Goal: Task Accomplishment & Management: Use online tool/utility

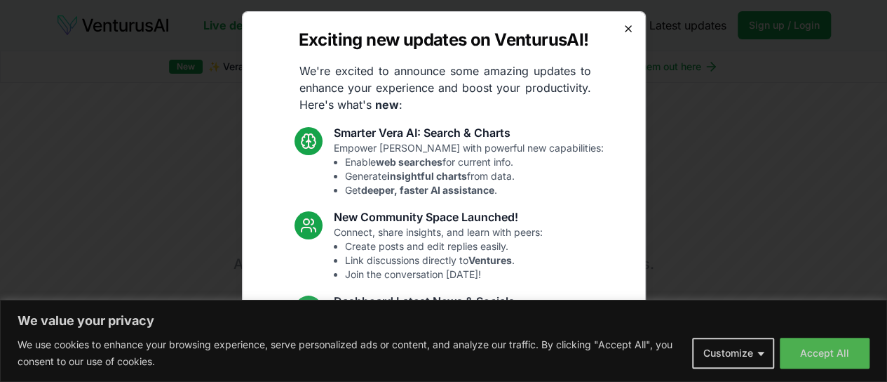
click at [626, 29] on icon "button" at bounding box center [629, 29] width 6 height 6
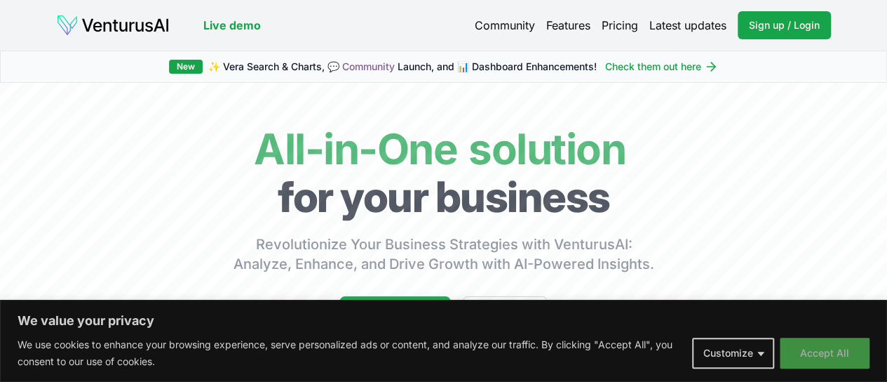
click at [825, 356] on button "Accept All" at bounding box center [825, 352] width 90 height 31
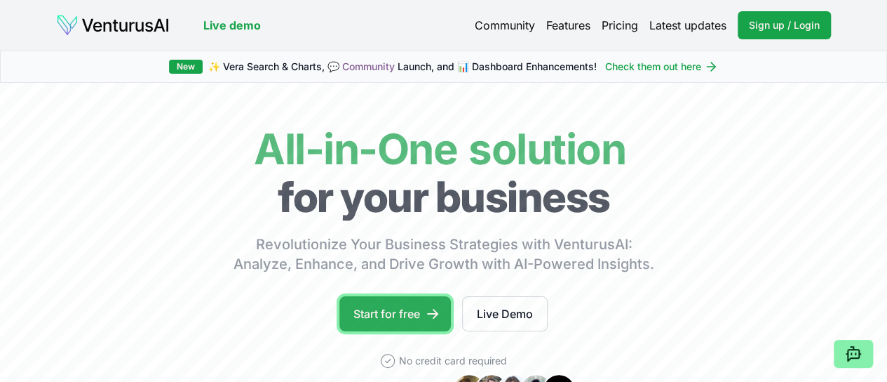
click at [419, 330] on link "Start for free" at bounding box center [395, 313] width 112 height 35
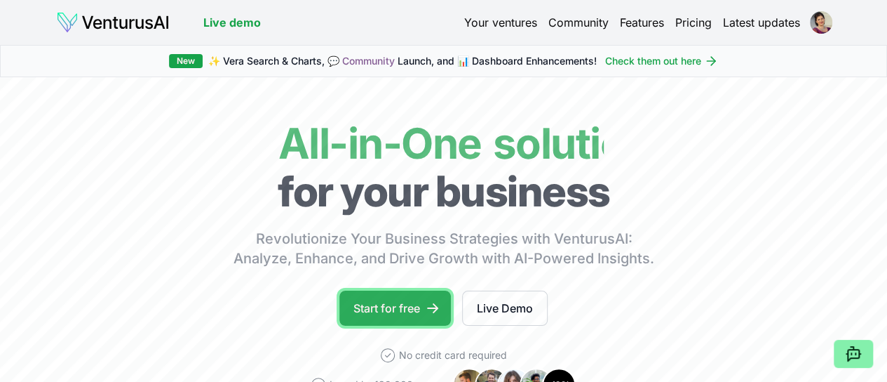
click at [396, 316] on link "Start for free" at bounding box center [395, 307] width 112 height 35
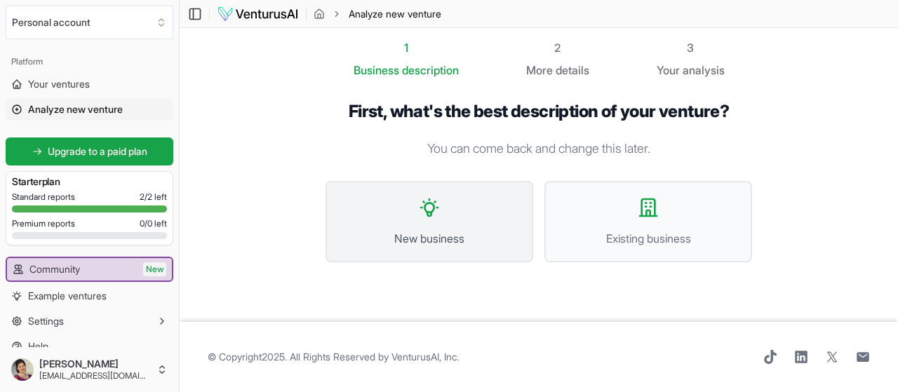
click at [431, 203] on icon at bounding box center [429, 207] width 17 height 17
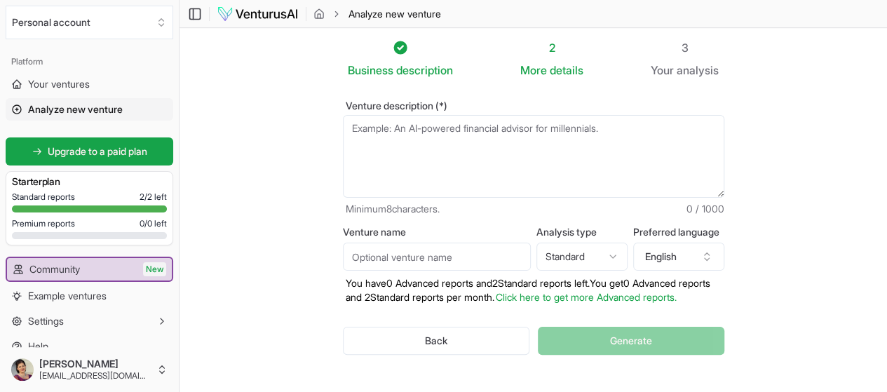
click at [390, 145] on textarea "Venture description (*)" at bounding box center [534, 156] width 382 height 83
paste textarea "Melontaretki inkkarikanooteilla Lähdetään melomaan Karhujokea pitkin Pienelle […"
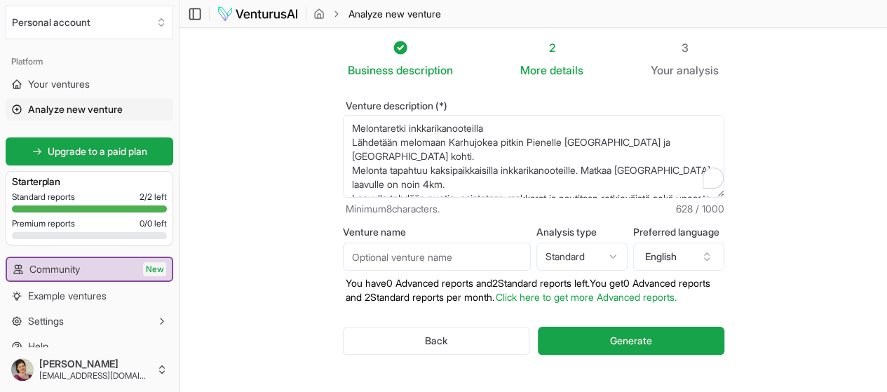
scroll to position [133, 0]
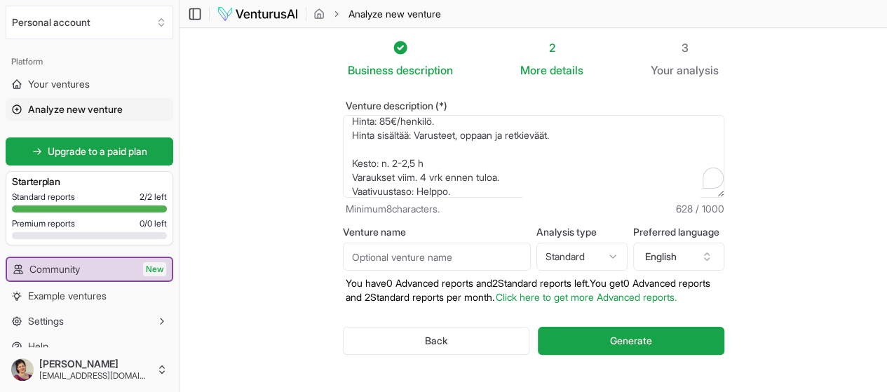
type textarea "Melontaretki inkkarikanooteilla Lähdetään melomaan Karhujokea pitkin Pienelle […"
click at [452, 256] on input "Venture name" at bounding box center [437, 257] width 188 height 28
type input "Melonta"
click at [867, 252] on section "Business description 2 More details 3 Your analysis Venture description (*) Mel…" at bounding box center [534, 219] width 708 height 383
click at [701, 253] on button "English" at bounding box center [678, 257] width 91 height 28
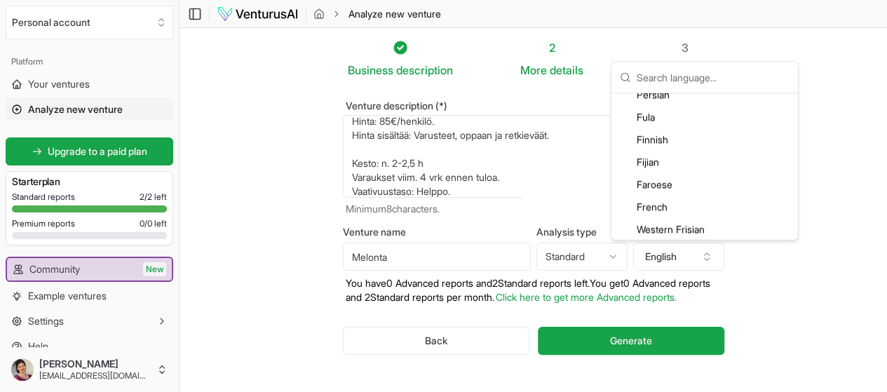
scroll to position [912, 0]
click at [656, 162] on div "Finnish" at bounding box center [704, 160] width 181 height 22
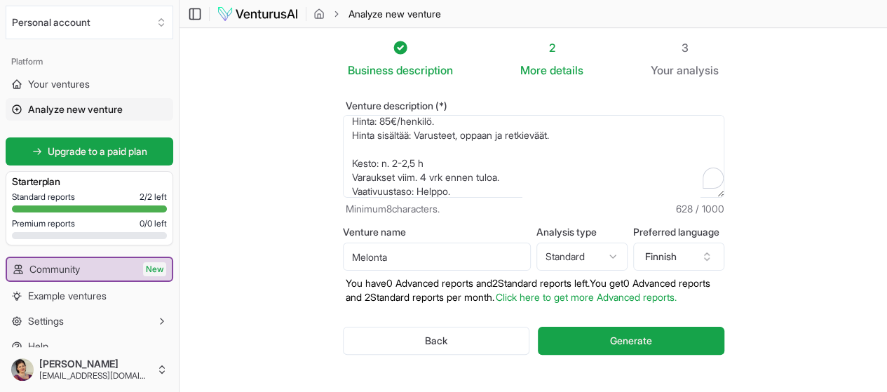
click at [813, 248] on section "Business description 2 More details 3 Your analysis Venture description (*) Mel…" at bounding box center [534, 219] width 708 height 383
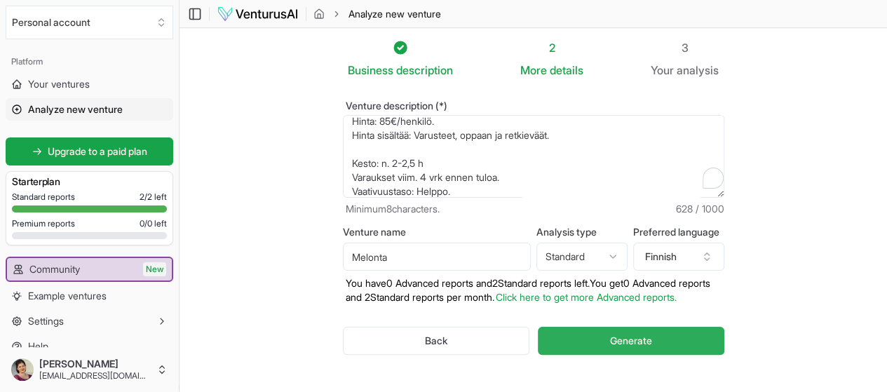
click at [649, 343] on span "Generate" at bounding box center [631, 341] width 42 height 14
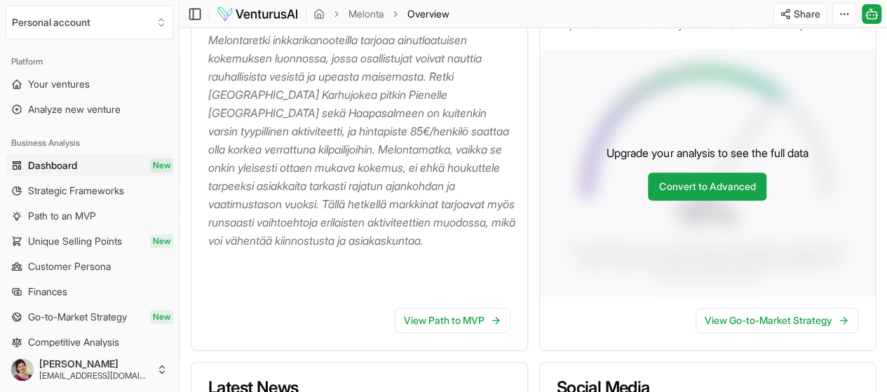
scroll to position [175, 0]
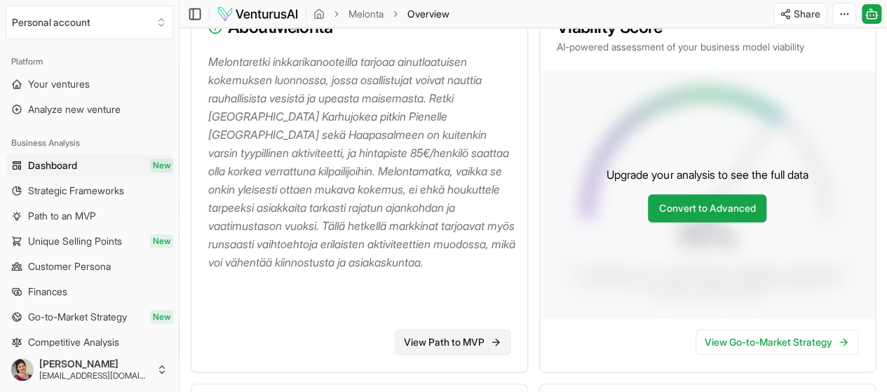
click at [473, 355] on link "View Path to MVP" at bounding box center [453, 342] width 116 height 25
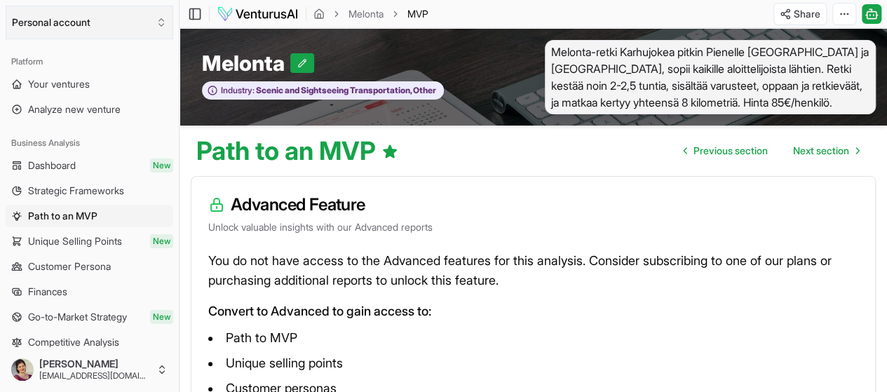
scroll to position [175, 0]
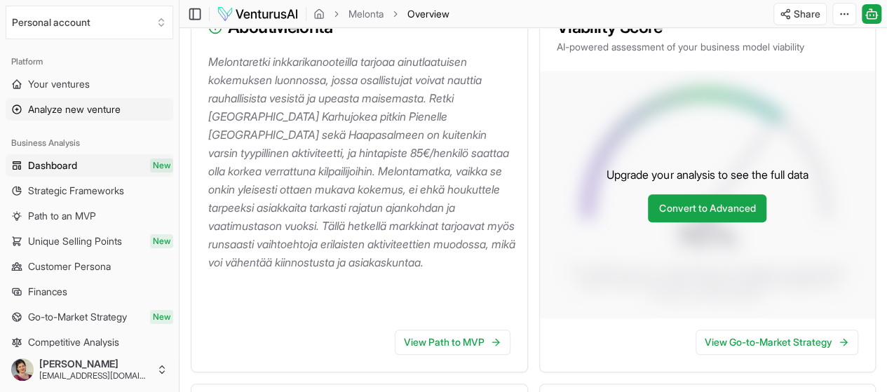
click at [75, 109] on span "Analyze new venture" at bounding box center [74, 109] width 93 height 14
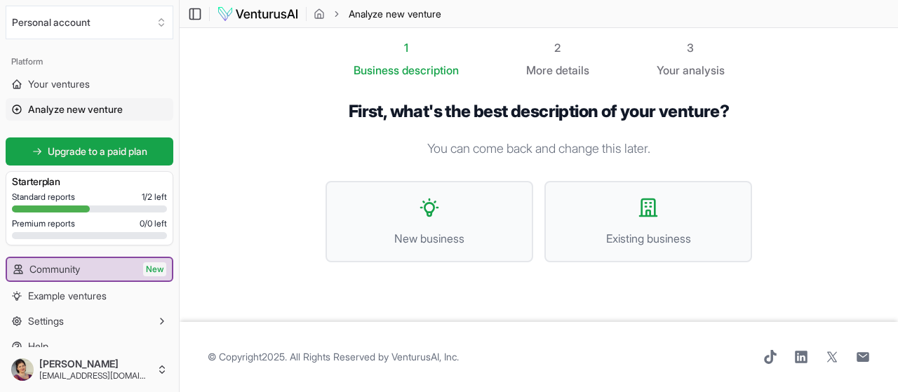
click at [52, 215] on div "Standard reports 1 / 2 left Premium reports 0 / 0 left" at bounding box center [89, 217] width 155 height 53
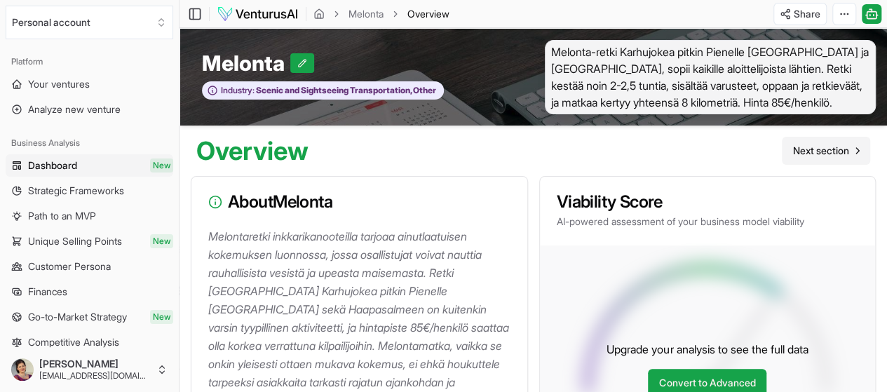
click at [828, 158] on span "Next section" at bounding box center [821, 151] width 56 height 14
